Goal: Find specific page/section: Find specific page/section

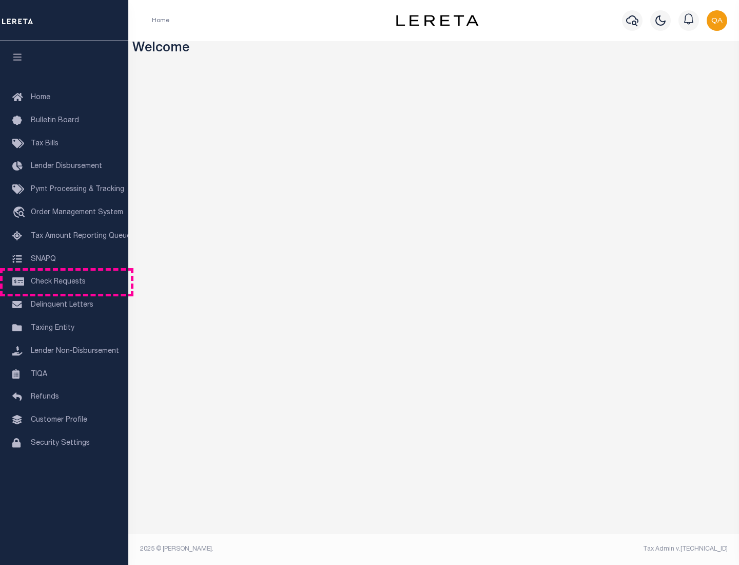
click at [64, 282] on span "Check Requests" at bounding box center [58, 281] width 55 height 7
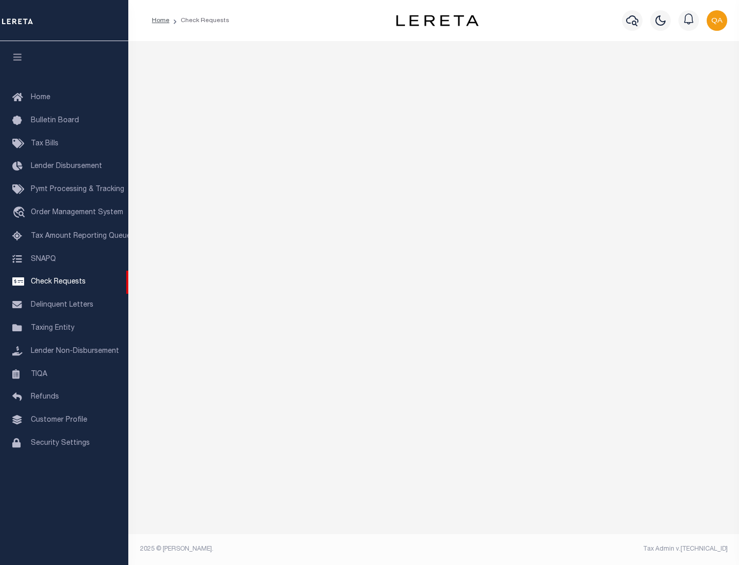
select select "50"
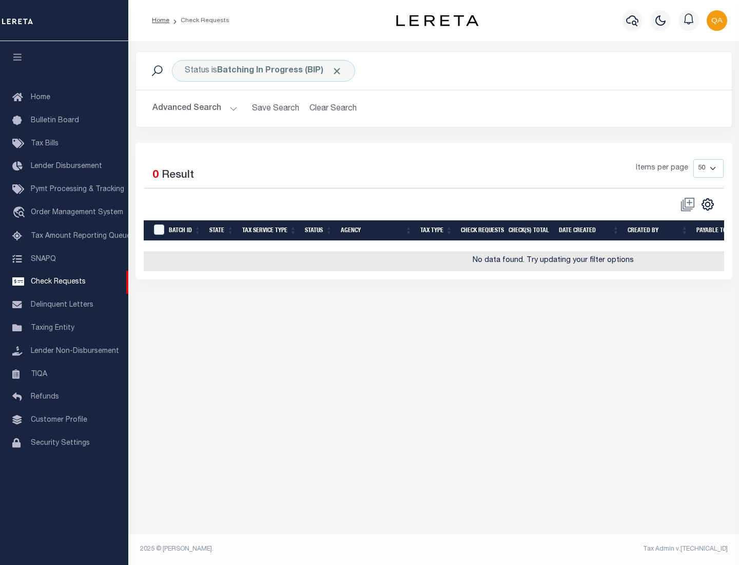
click at [337, 71] on span "Click to Remove" at bounding box center [337, 71] width 11 height 11
